Goal: Task Accomplishment & Management: Manage account settings

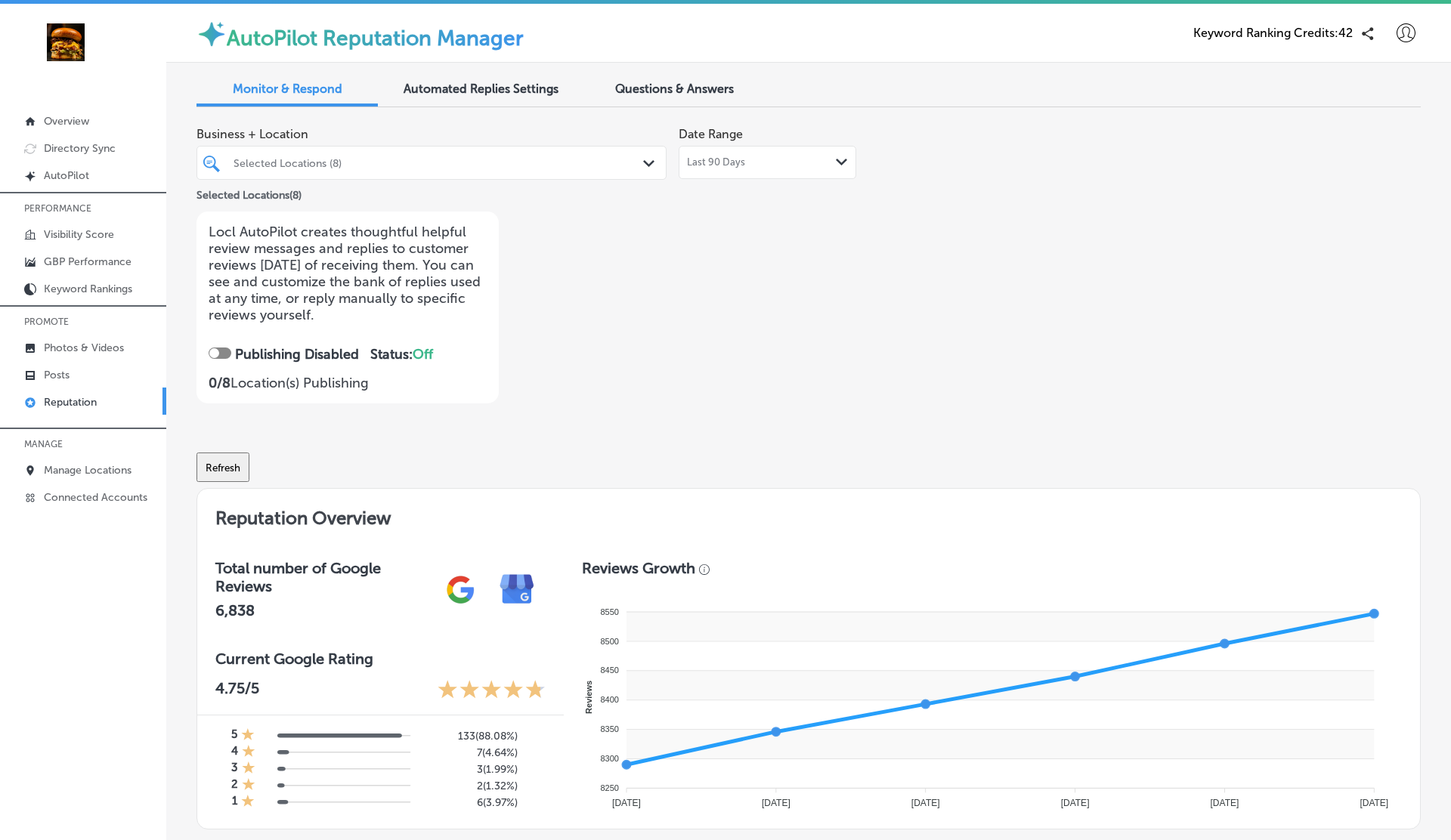
click at [464, 158] on div "Selected Locations (8)" at bounding box center [439, 163] width 411 height 13
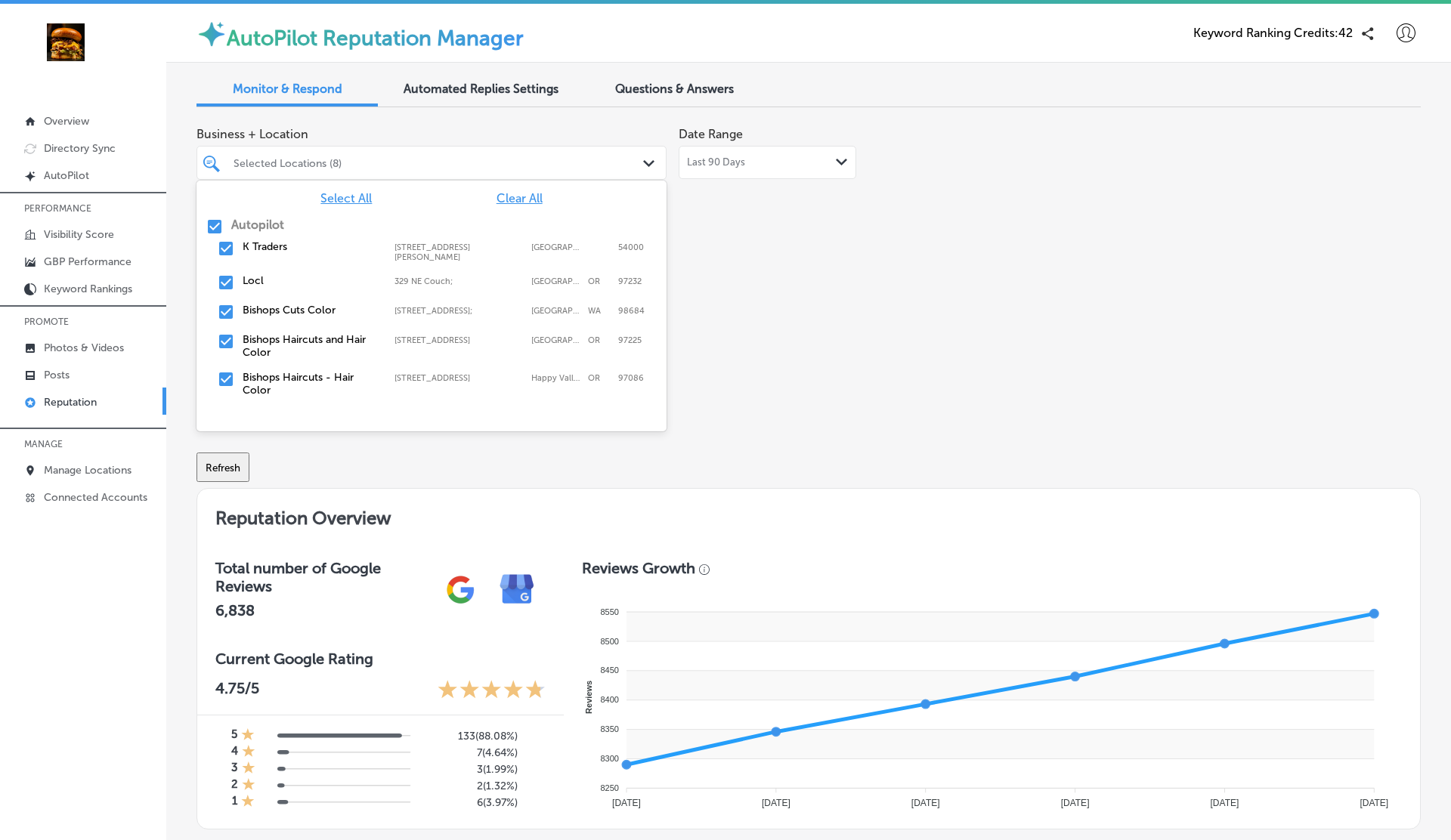
click at [524, 199] on span "Clear All" at bounding box center [519, 197] width 47 height 14
type textarea "x"
click at [287, 303] on label "Bishops Cuts Color" at bounding box center [311, 310] width 137 height 13
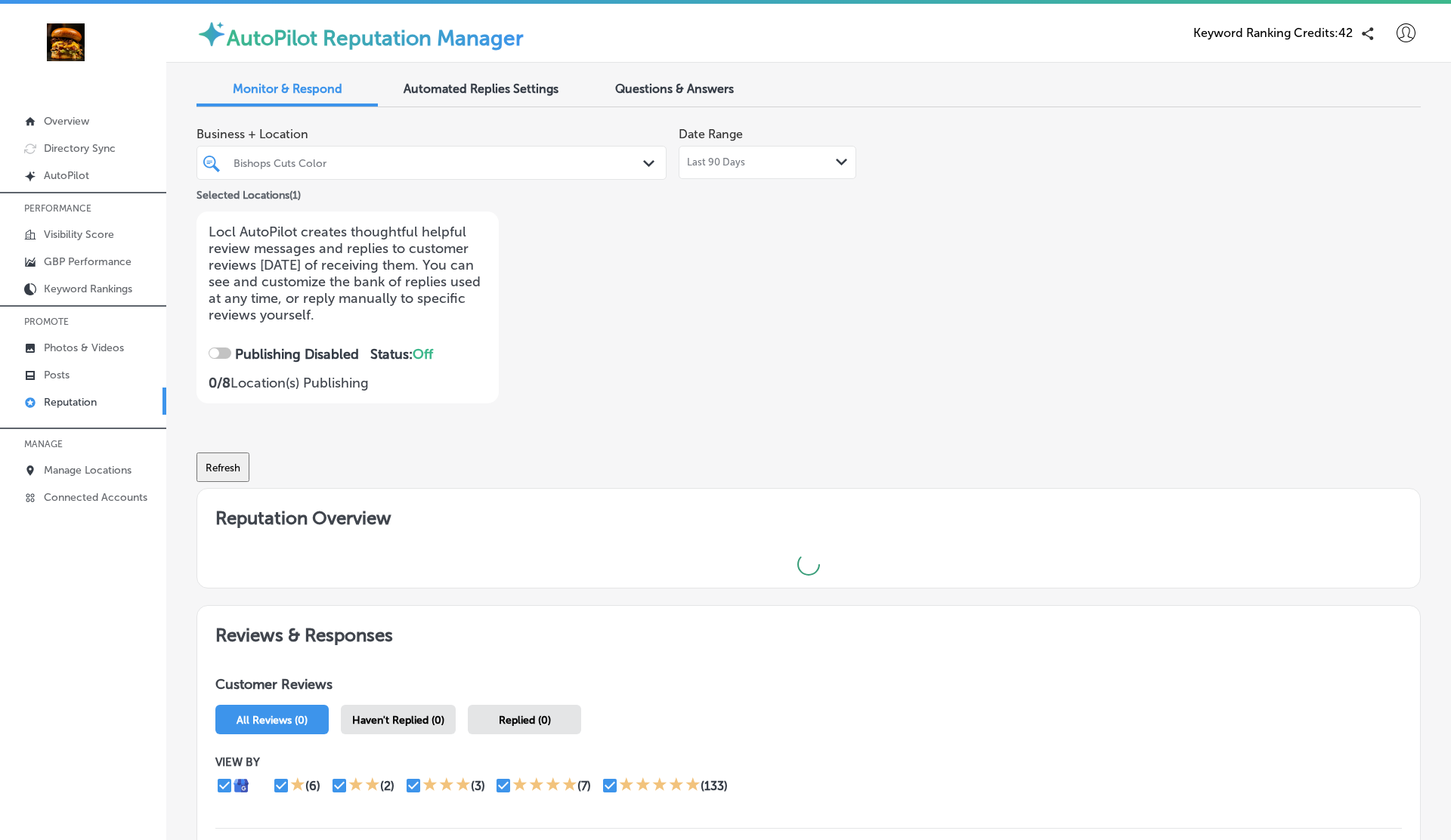
click at [867, 302] on div "Business + Location Bishops Cuts Color Path Created with Sketch. Selected Locat…" at bounding box center [563, 260] width 734 height 284
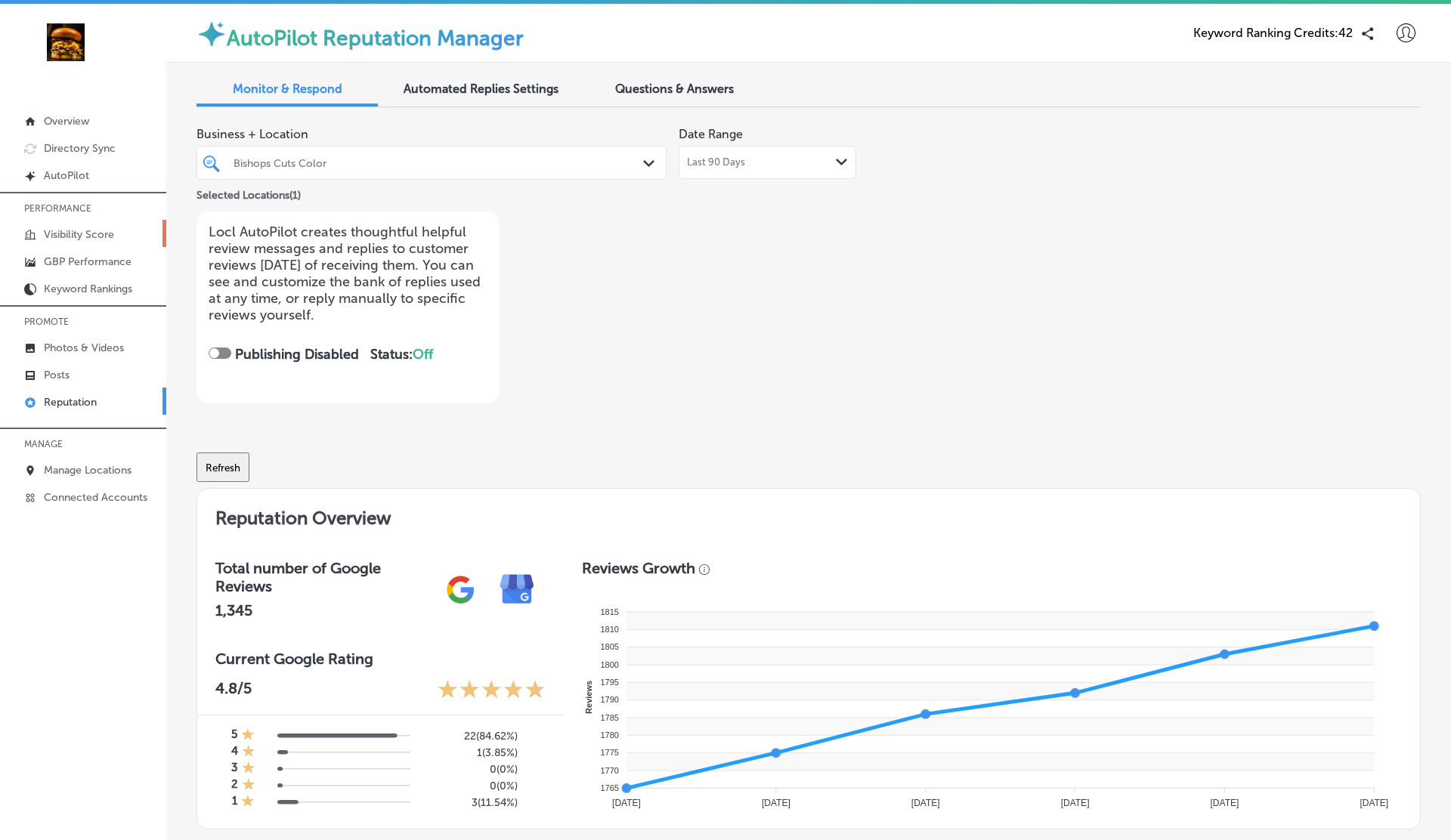
click at [97, 236] on p "Visibility Score" at bounding box center [79, 234] width 71 height 13
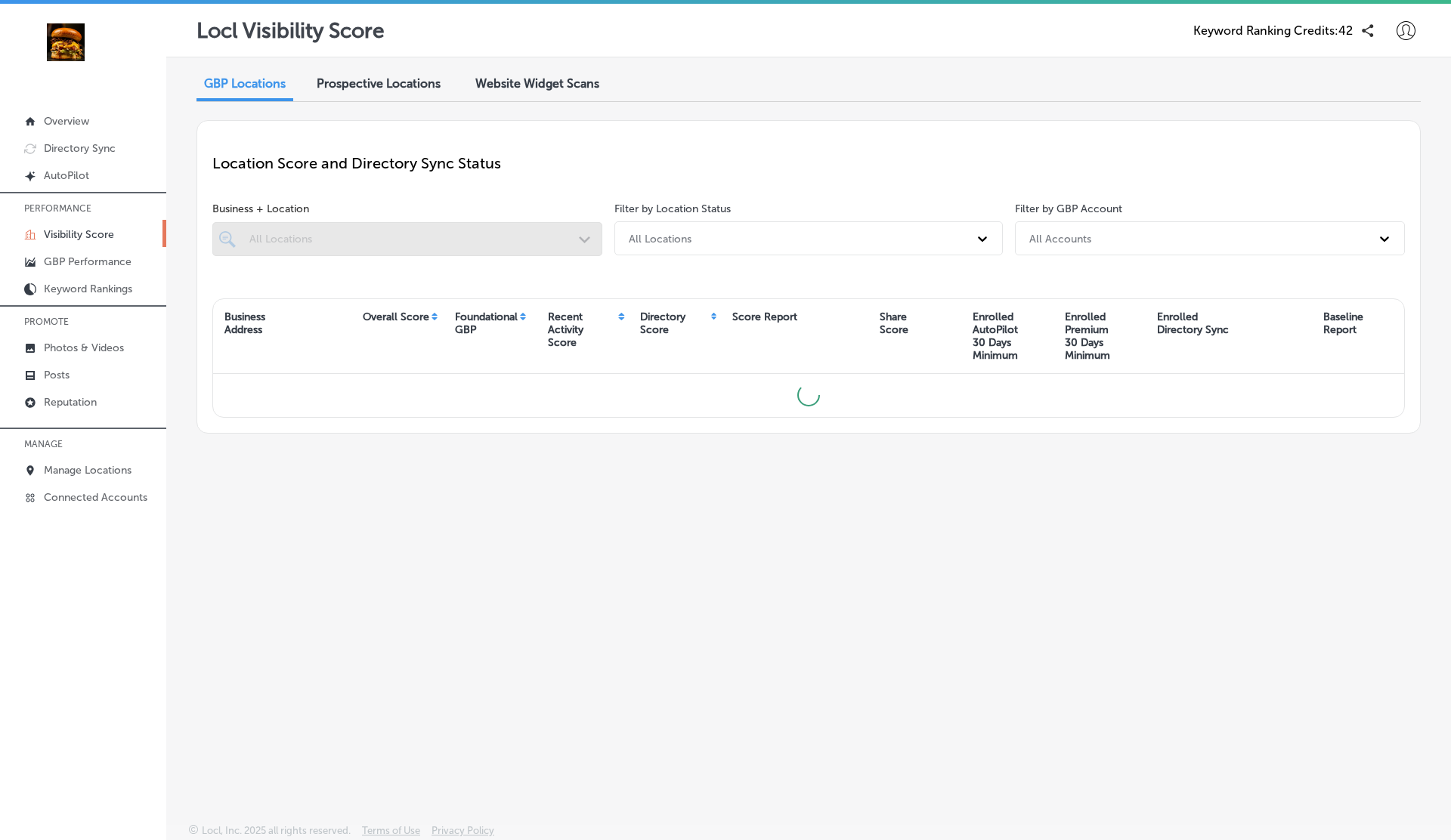
click at [558, 92] on div "Website Widget Scans" at bounding box center [536, 85] width 146 height 33
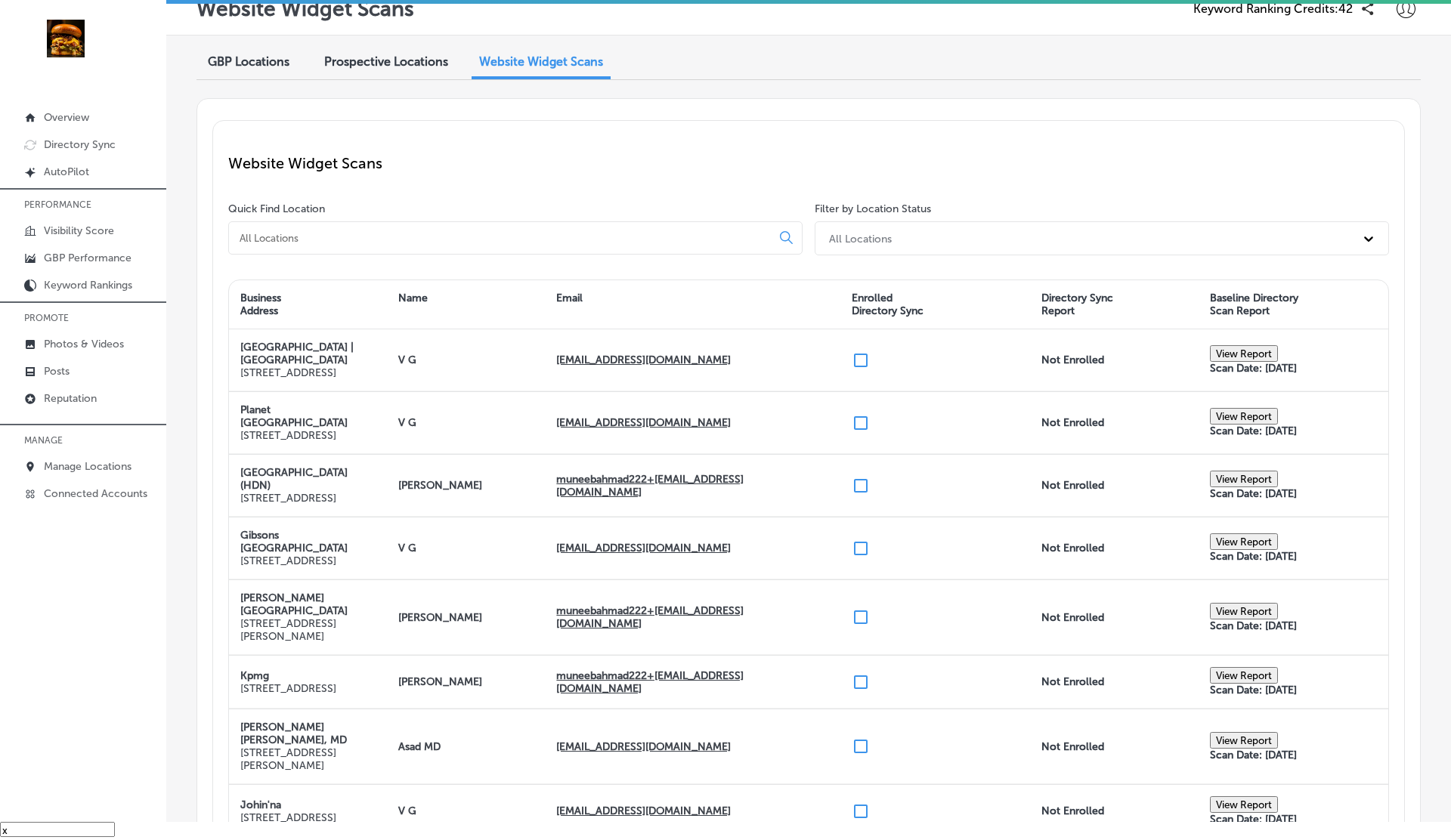
click at [1402, 14] on icon at bounding box center [1405, 8] width 19 height 19
click at [1385, 87] on p "My Account" at bounding box center [1384, 85] width 68 height 18
